Goal: Information Seeking & Learning: Check status

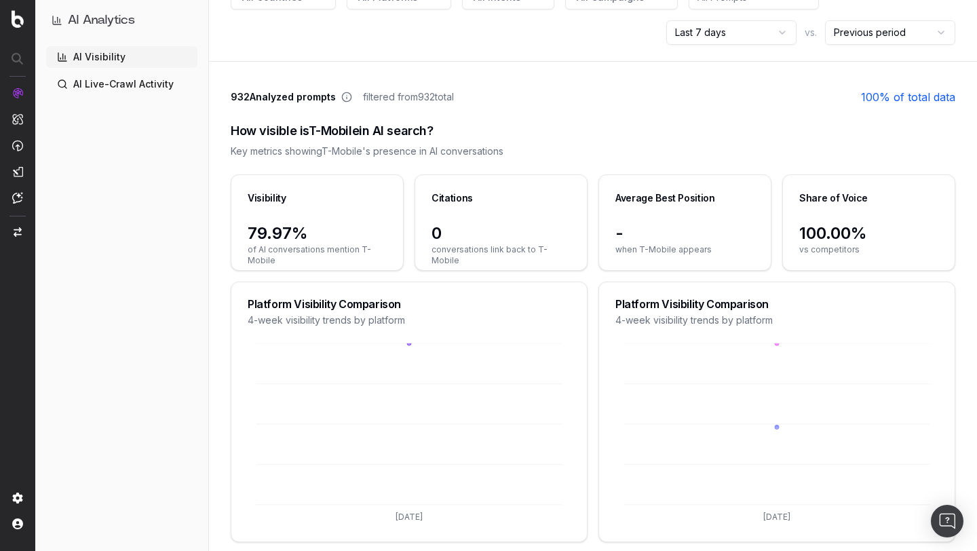
scroll to position [131, 0]
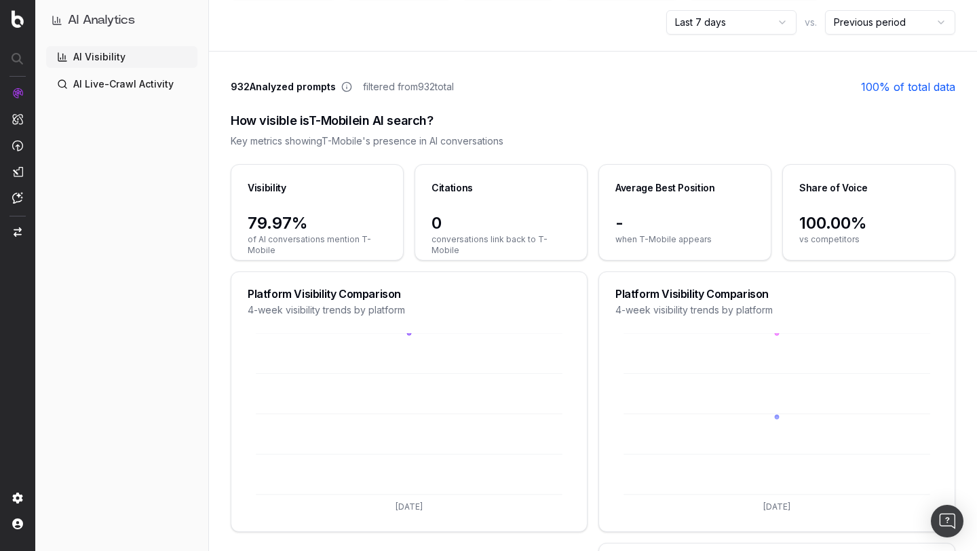
click at [250, 82] on span "932 Analyzed prompts" at bounding box center [283, 87] width 105 height 14
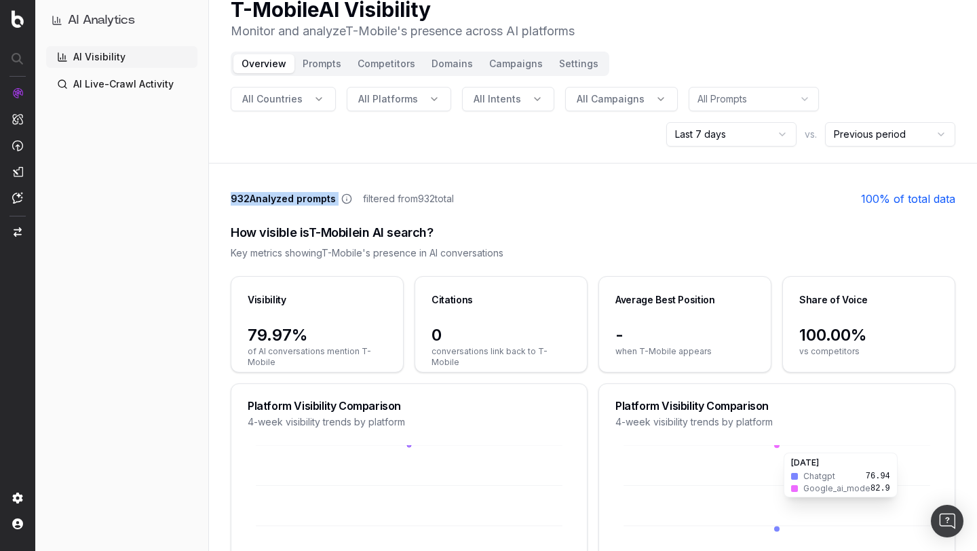
scroll to position [0, 0]
